Goal: Information Seeking & Learning: Learn about a topic

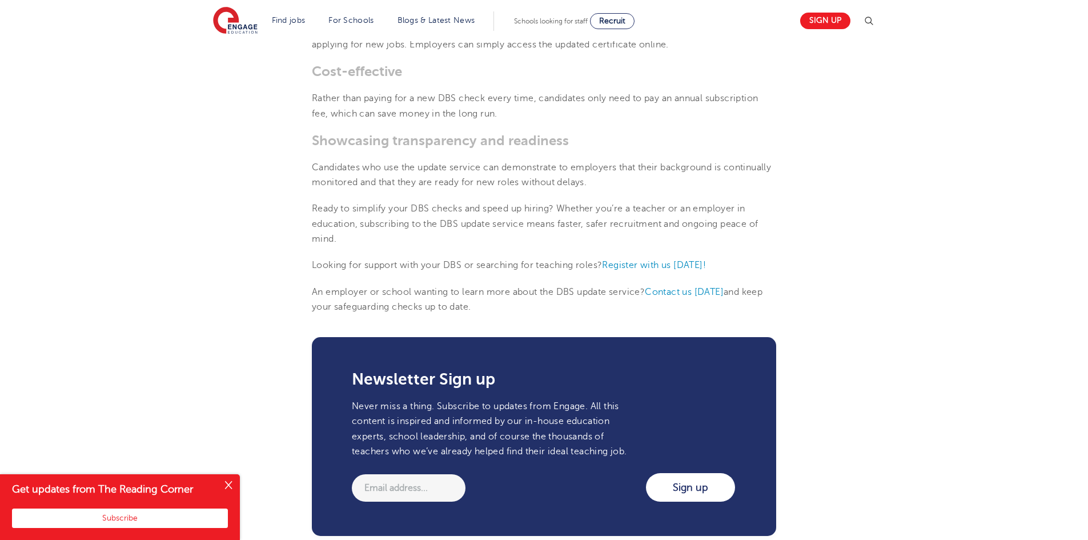
scroll to position [971, 0]
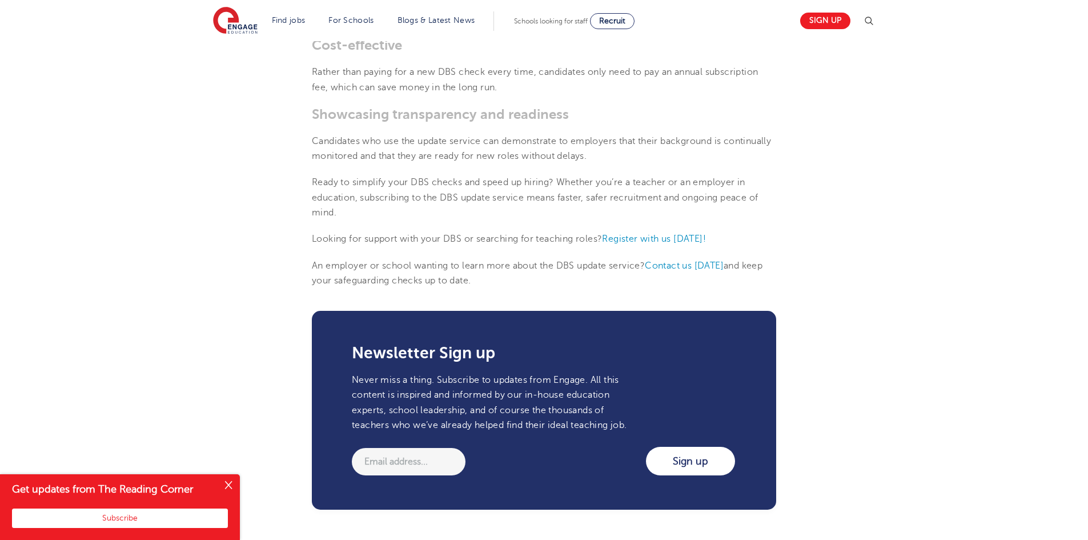
click at [321, 220] on p "Ready to simplify your DBS checks and speed up hiring? Whether you’re a teacher…" at bounding box center [544, 197] width 464 height 45
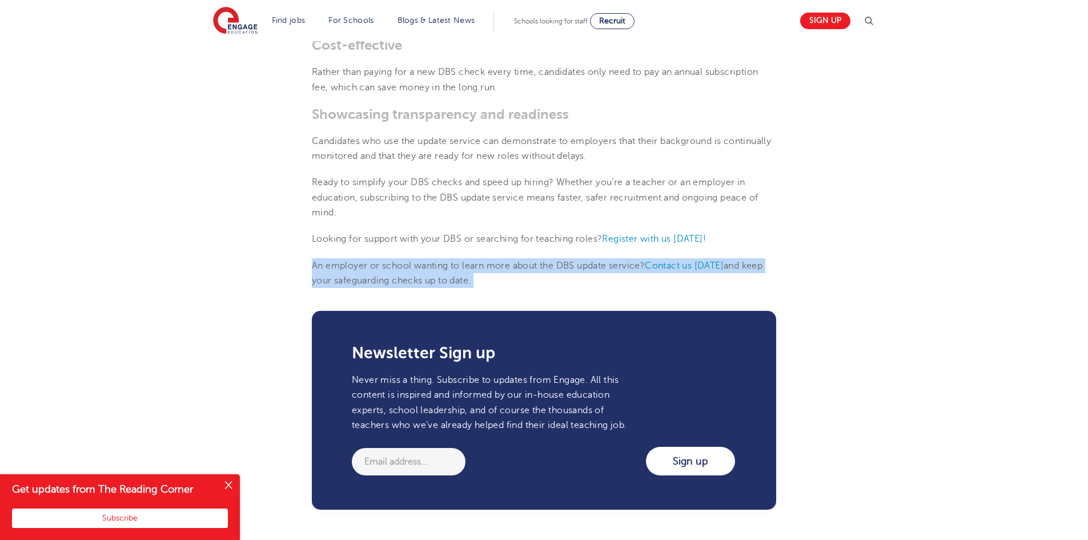
click at [534, 283] on p "An employer or school wanting to learn more about the DBS update service? Conta…" at bounding box center [544, 273] width 464 height 30
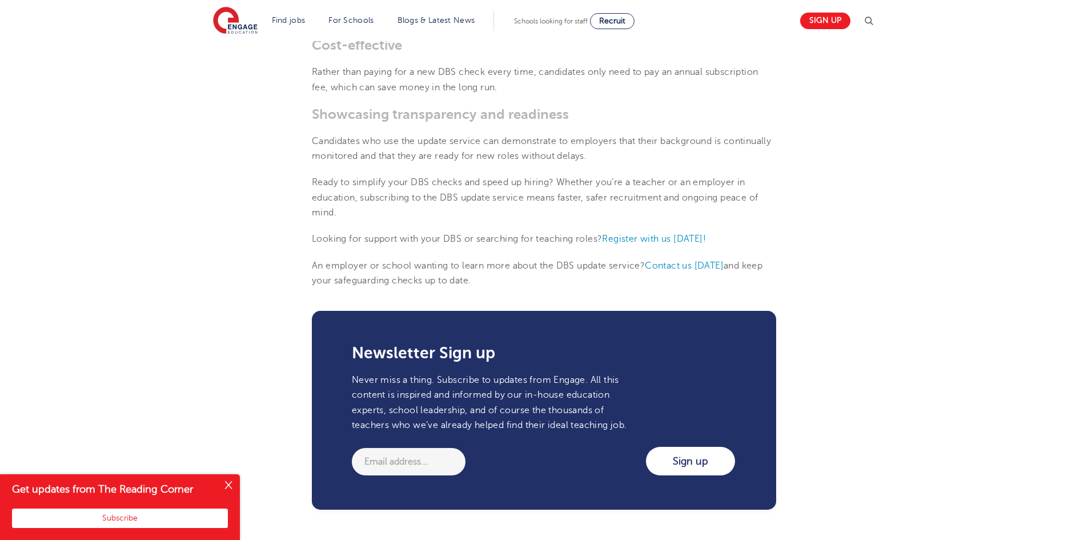
click at [452, 269] on span "An employer or school wanting to learn more about the DBS update service?" at bounding box center [478, 266] width 333 height 10
click at [455, 264] on span "An employer or school wanting to learn more about the DBS update service?" at bounding box center [478, 266] width 333 height 10
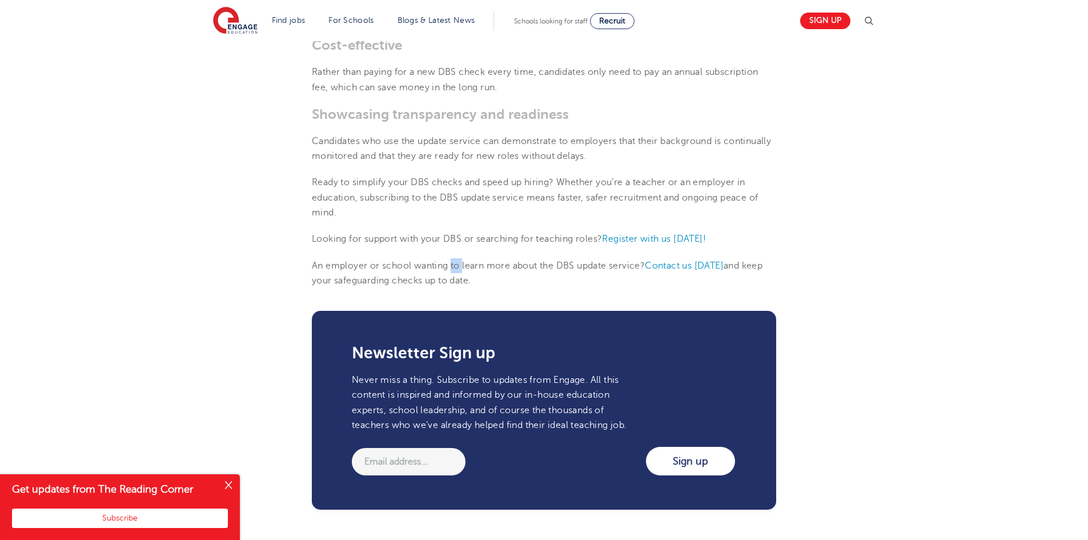
click at [454, 268] on span "An employer or school wanting to learn more about the DBS update service?" at bounding box center [478, 266] width 333 height 10
drag, startPoint x: 463, startPoint y: 263, endPoint x: 483, endPoint y: 266, distance: 20.1
click at [483, 266] on span "An employer or school wanting to learn more about the DBS update service?" at bounding box center [478, 266] width 333 height 10
drag, startPoint x: 488, startPoint y: 266, endPoint x: 509, endPoint y: 265, distance: 21.2
click at [509, 265] on span "An employer or school wanting to learn more about the DBS update service?" at bounding box center [478, 266] width 333 height 10
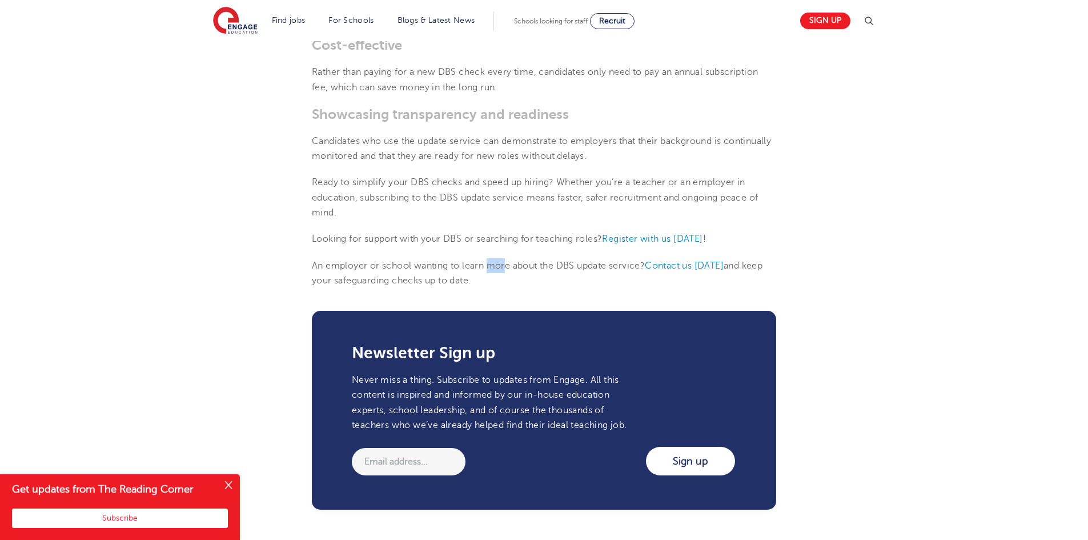
click at [509, 265] on span "An employer or school wanting to learn more about the DBS update service?" at bounding box center [478, 266] width 333 height 10
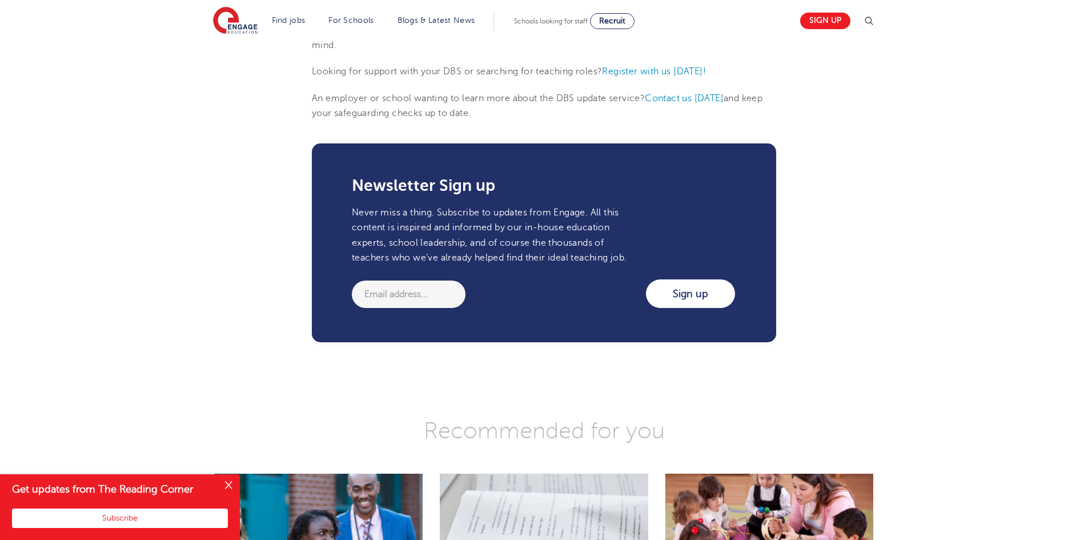
scroll to position [1314, 0]
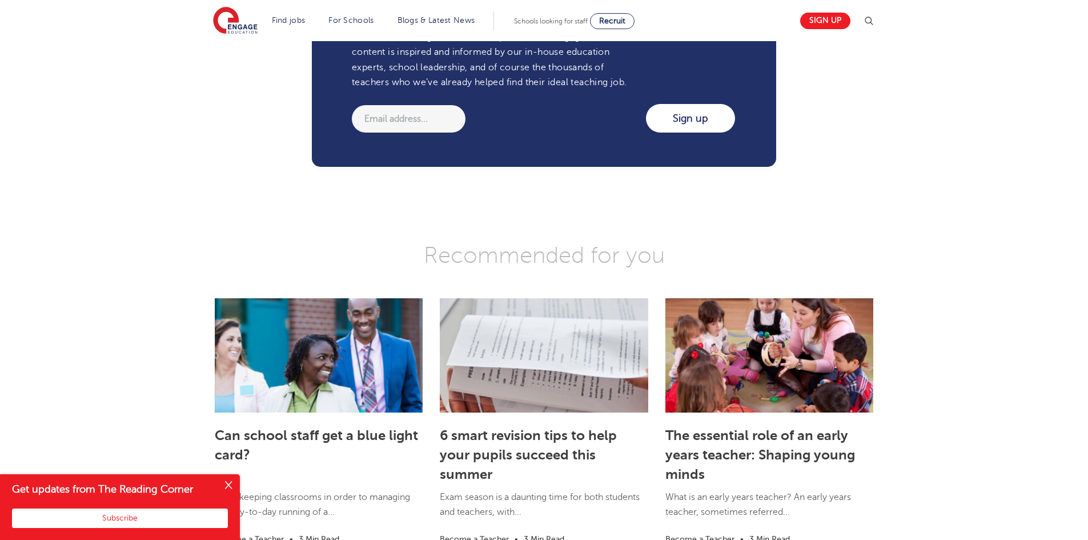
click at [230, 486] on button "Close" at bounding box center [228, 485] width 23 height 23
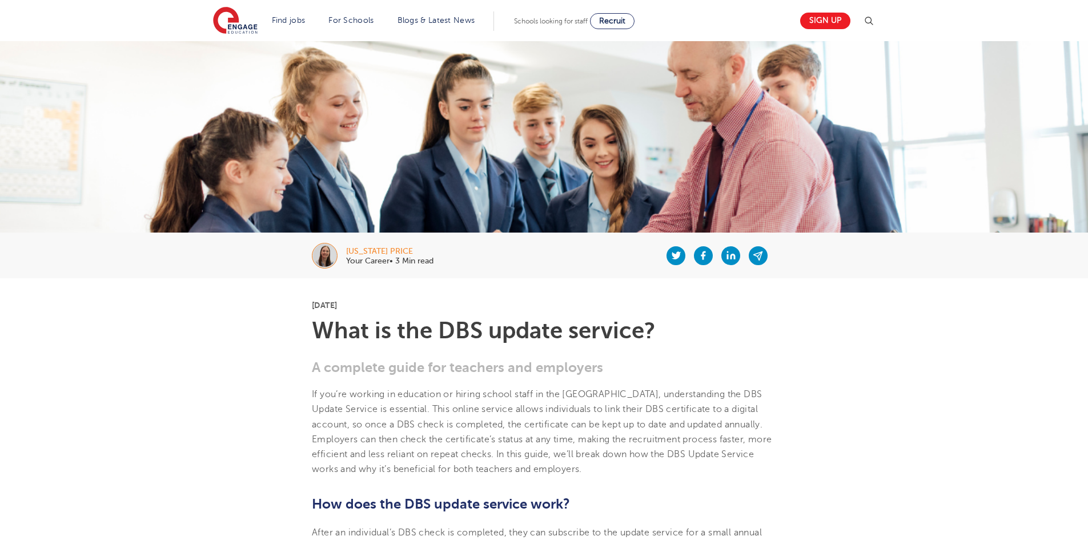
scroll to position [57, 0]
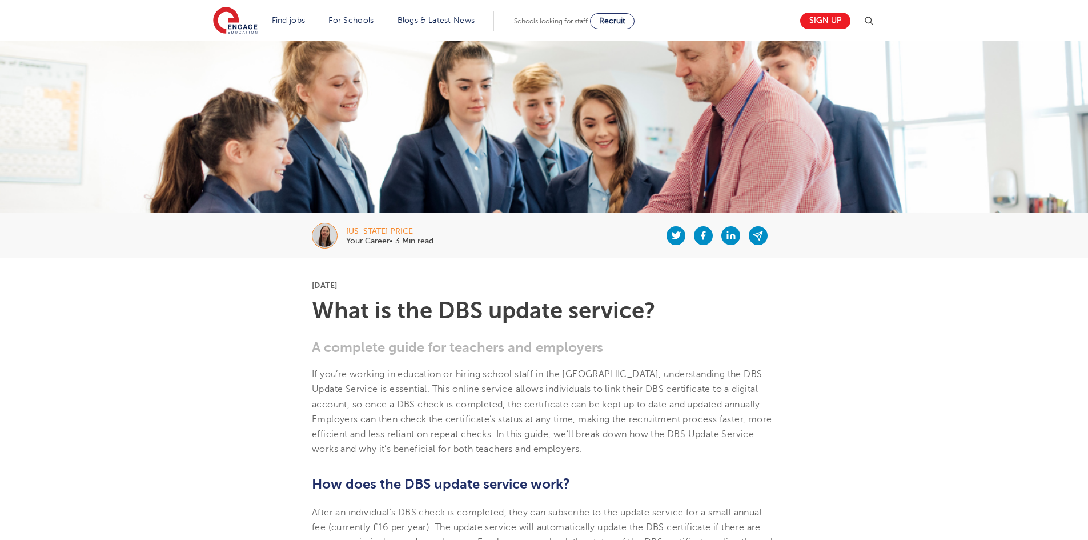
click at [0, 0] on link "Free CPD" at bounding box center [0, 0] width 0 height 0
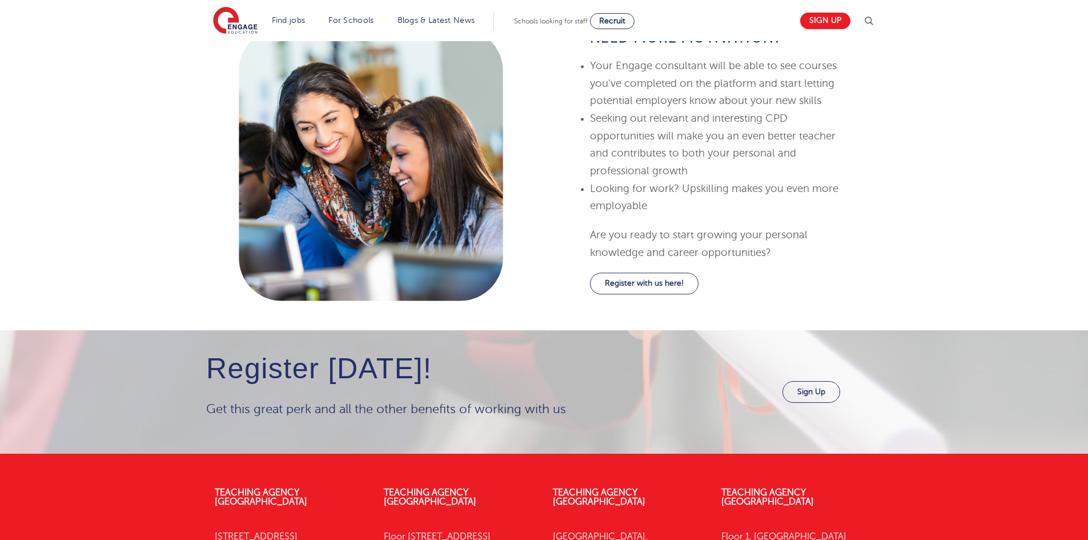
scroll to position [1371, 0]
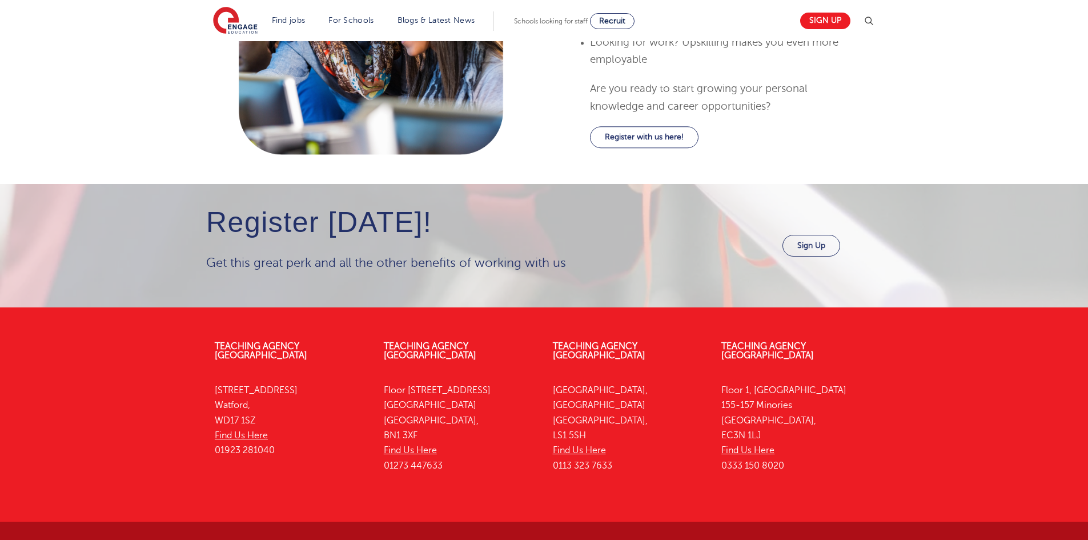
click at [374, 264] on p "Get this great perk and all the other benefits of working with us" at bounding box center [432, 263] width 452 height 21
click at [448, 286] on div "Register [DATE]! Get this great perk and all the other benefits of working with…" at bounding box center [544, 245] width 1088 height 123
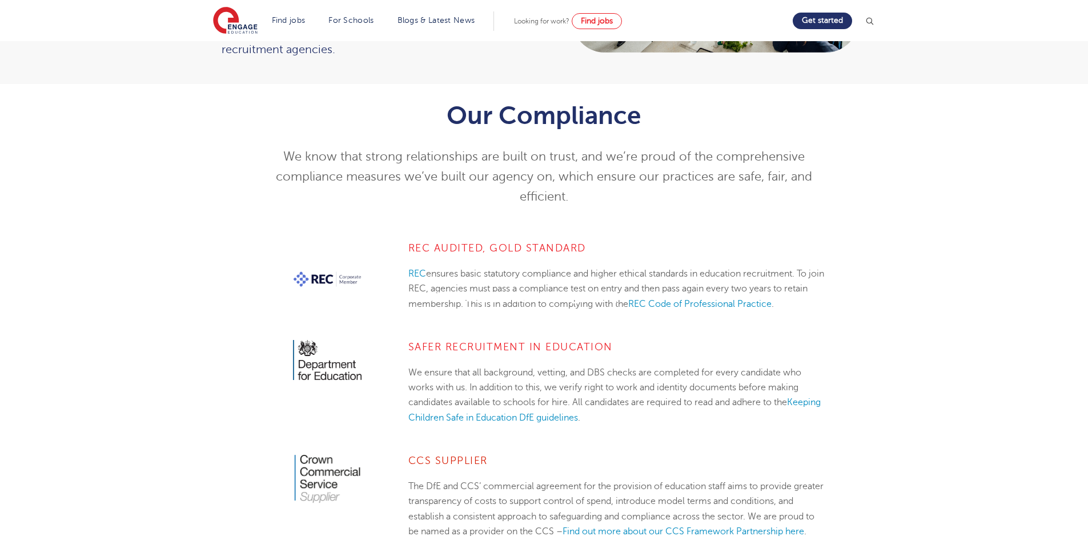
scroll to position [229, 0]
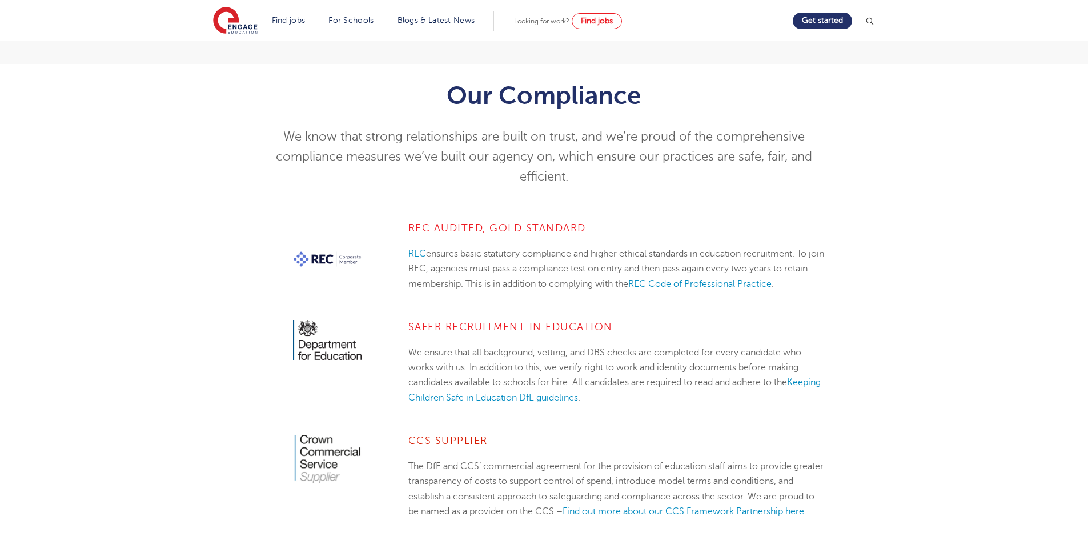
click at [684, 395] on p "We ensure that all background, vetting, and DBS checks are completed for every …" at bounding box center [617, 375] width 416 height 60
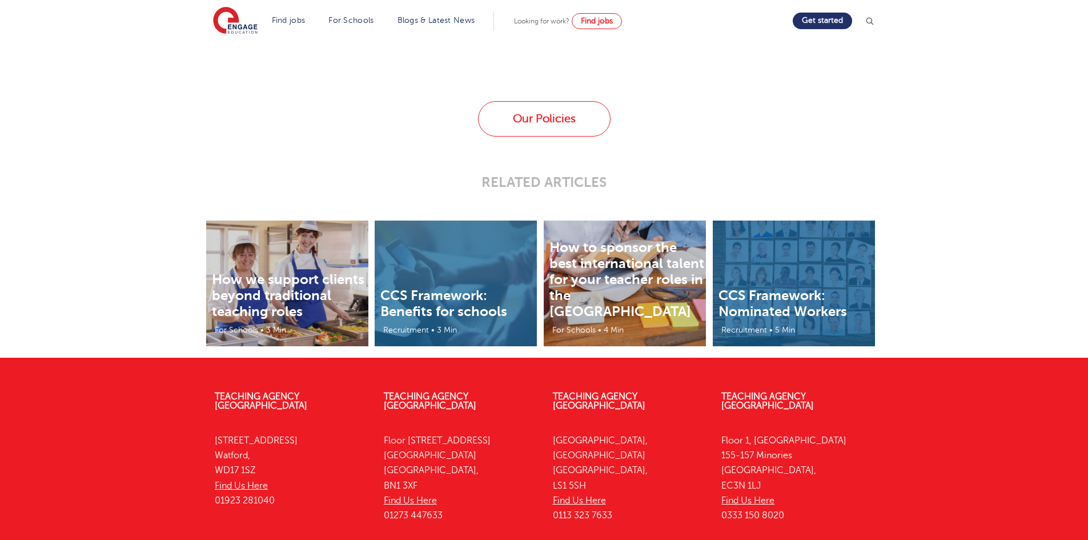
scroll to position [2186, 0]
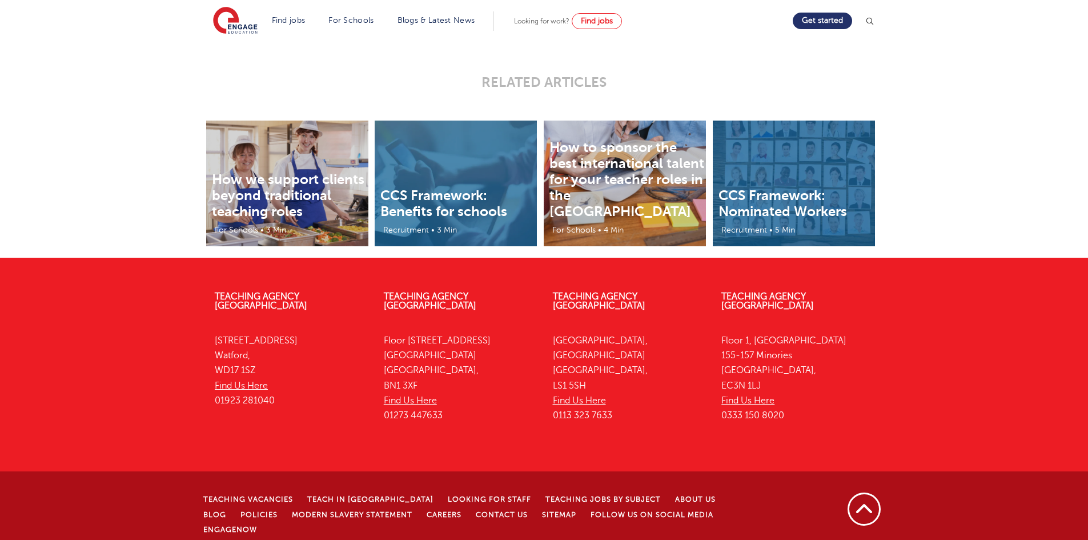
drag, startPoint x: 113, startPoint y: 381, endPoint x: 155, endPoint y: 276, distance: 113.0
click at [113, 381] on div "Teaching Agency Watford 4th Floor, 45 Clarendon Road Watford, WD17 1SZ Find Us …" at bounding box center [544, 420] width 1088 height 290
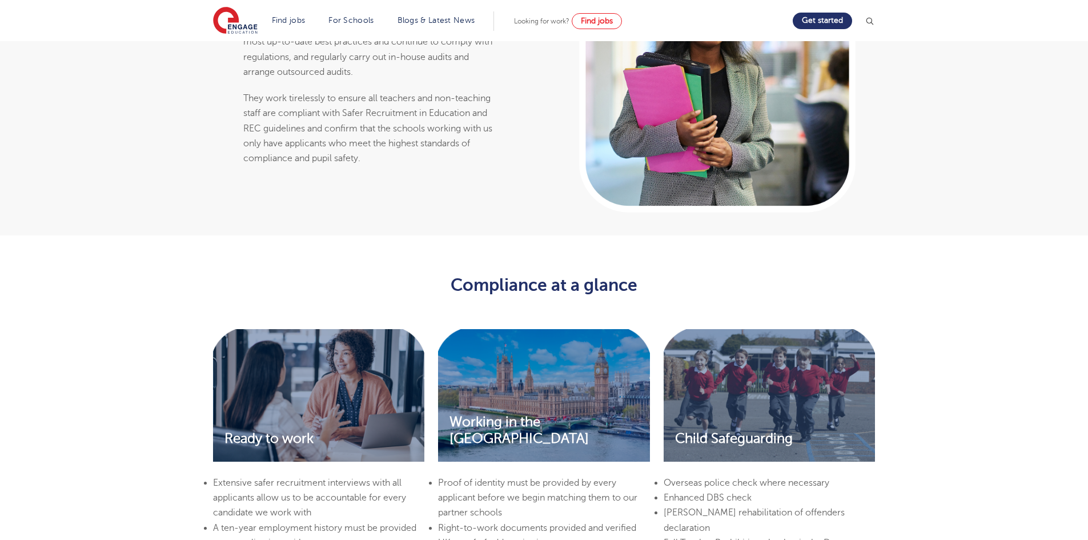
scroll to position [1672, 0]
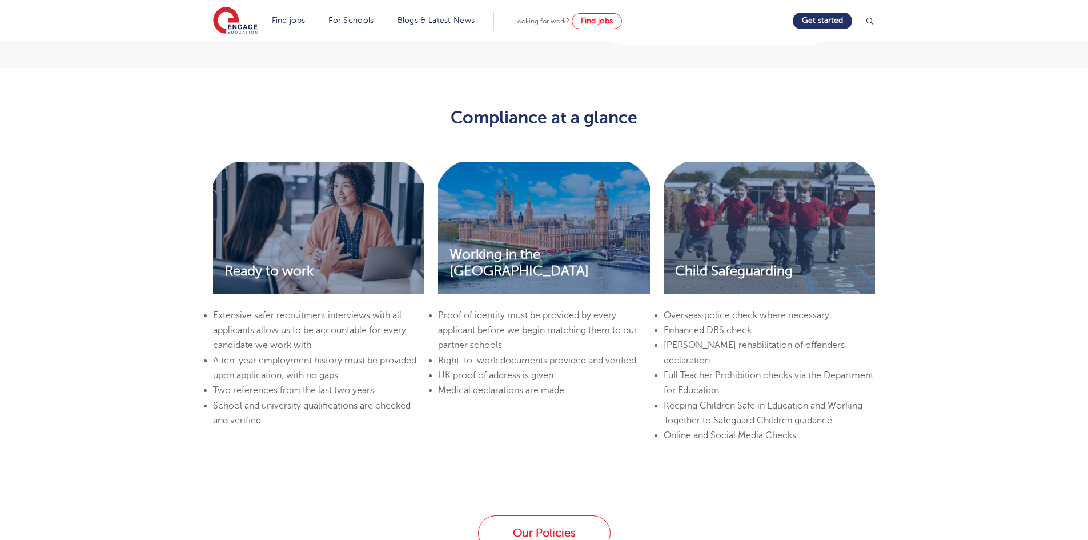
click at [531, 398] on li "Medical declarations are made" at bounding box center [543, 390] width 211 height 15
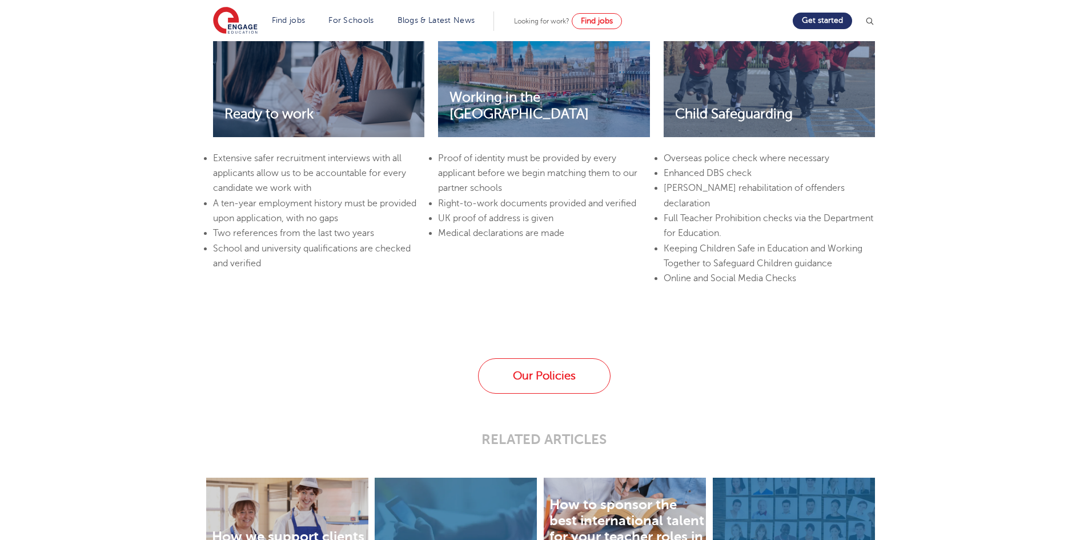
scroll to position [1900, 0]
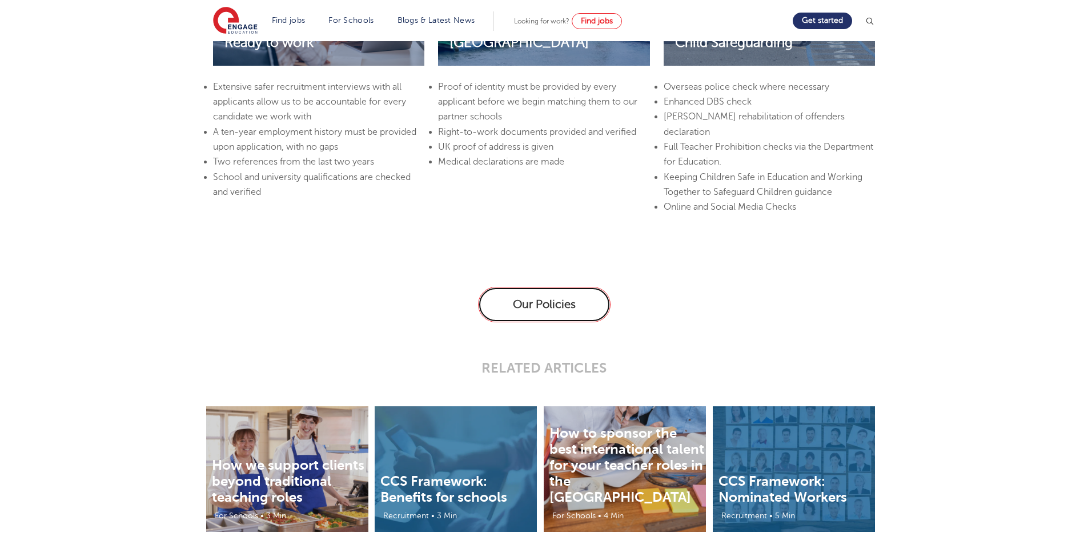
click at [526, 311] on link "Our Policies" at bounding box center [544, 304] width 133 height 35
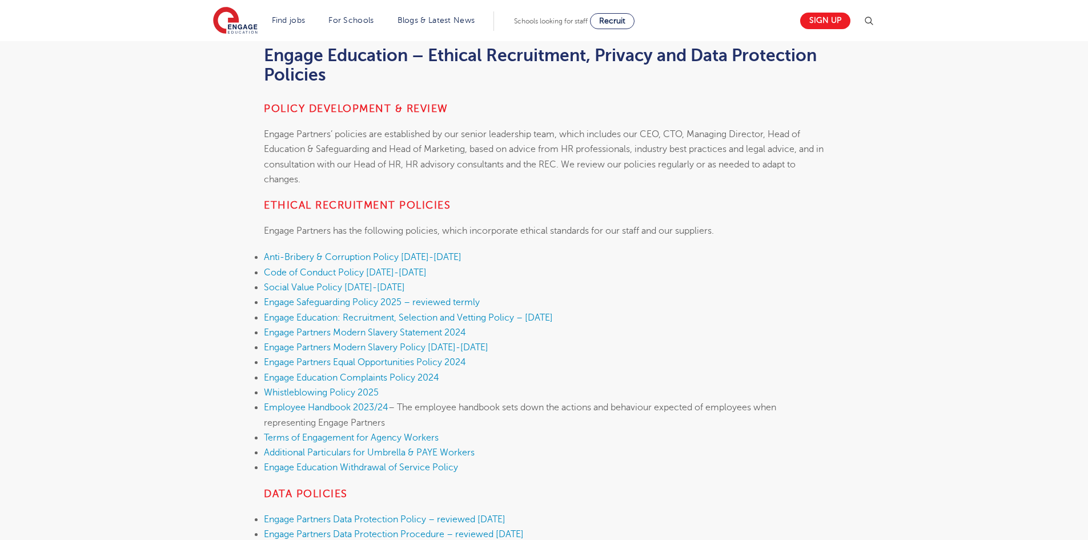
scroll to position [229, 0]
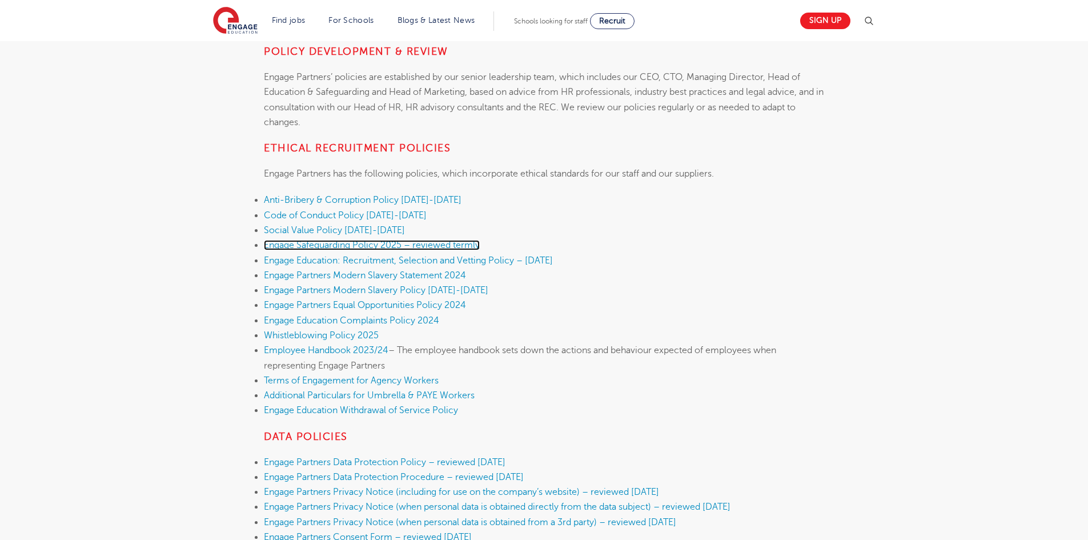
click at [454, 244] on link "Engage Safeguarding Policy 2025 – reviewed termly" at bounding box center [372, 245] width 216 height 10
